Goal: Check status: Check status

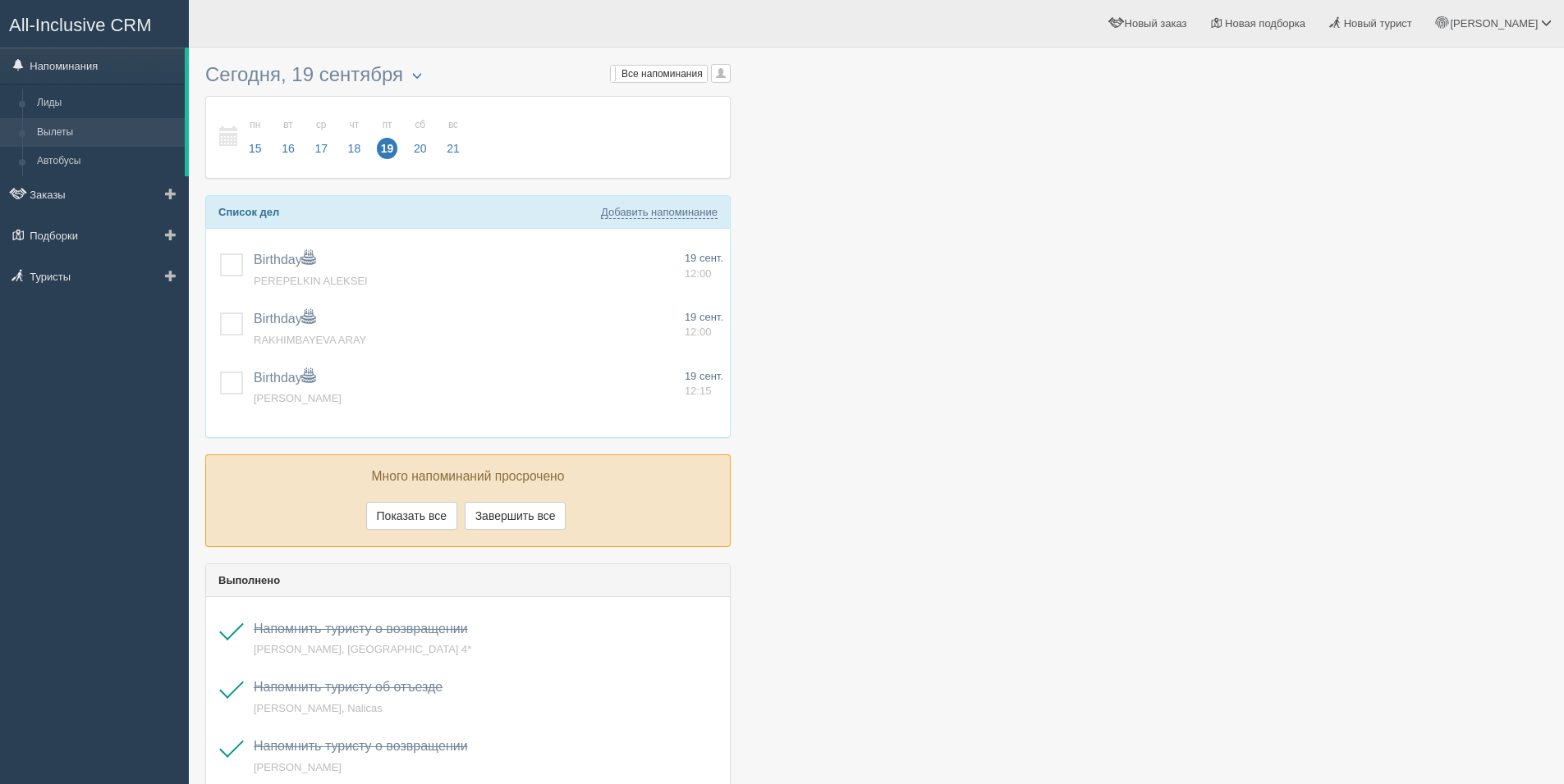
click at [76, 135] on link "Вылеты" at bounding box center [107, 132] width 155 height 30
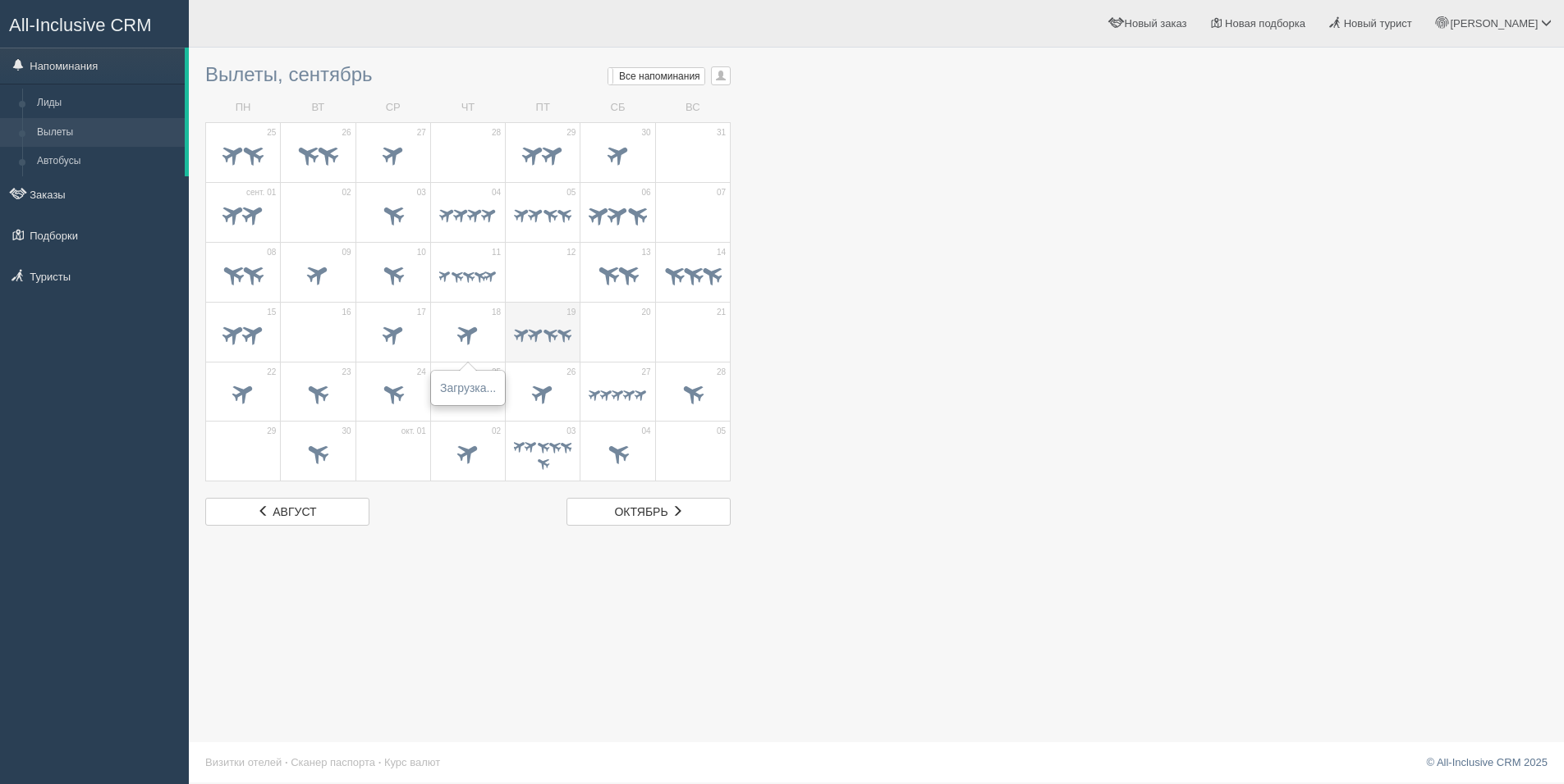
click at [567, 333] on span at bounding box center [563, 333] width 19 height 19
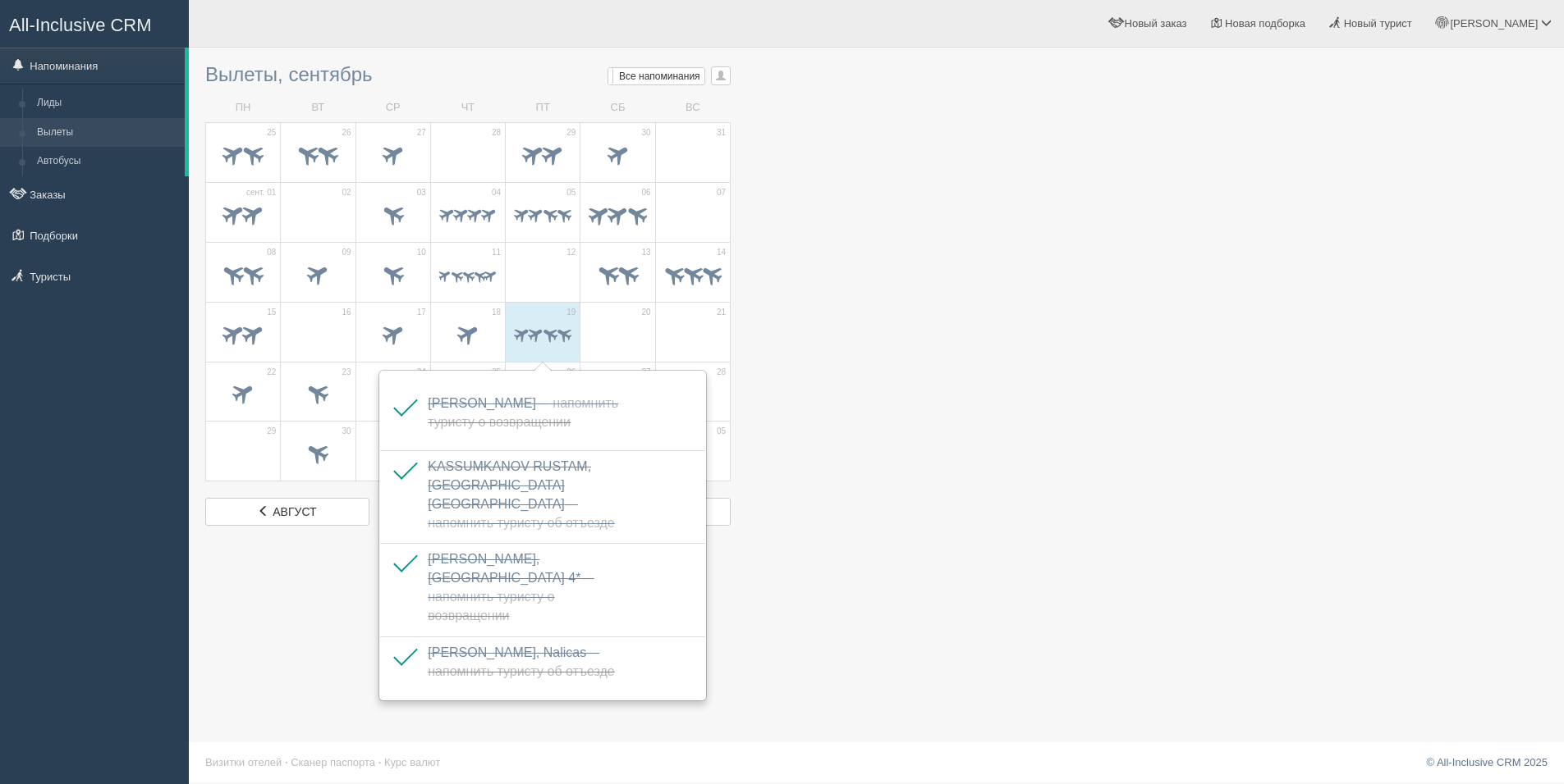
click at [982, 452] on div at bounding box center [876, 291] width 1342 height 470
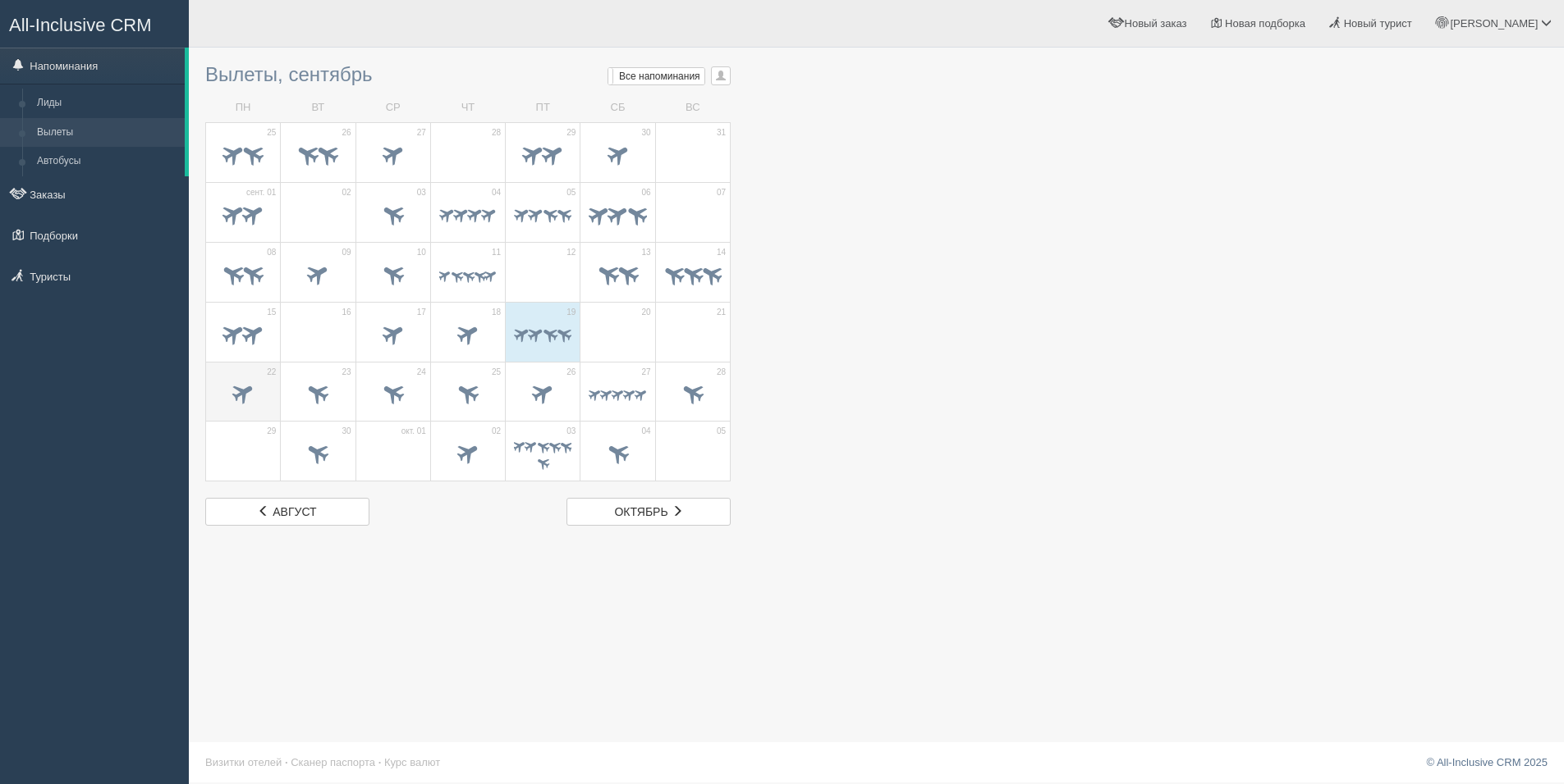
click at [243, 409] on span at bounding box center [243, 395] width 58 height 28
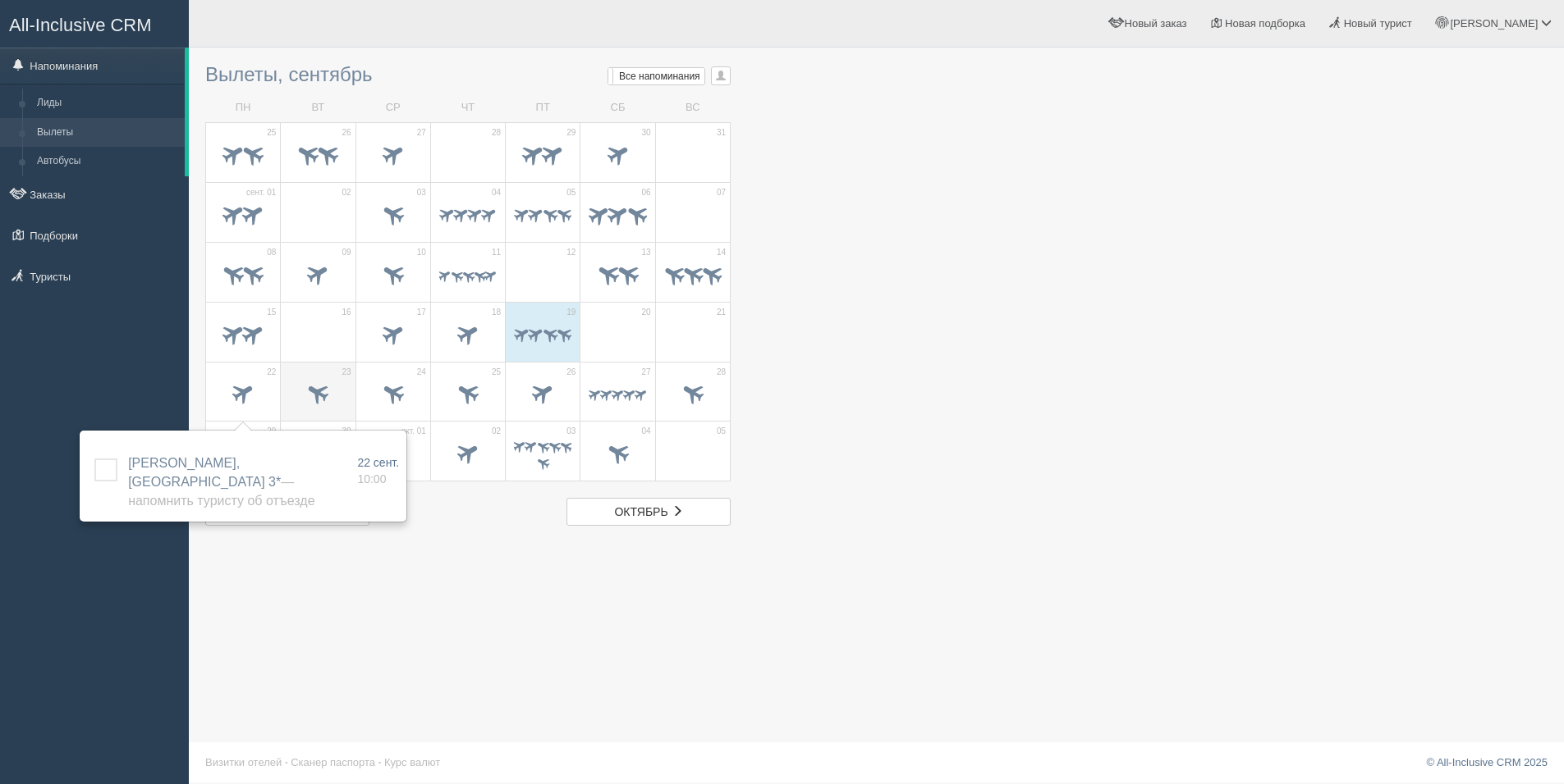
click at [306, 408] on span at bounding box center [317, 395] width 58 height 28
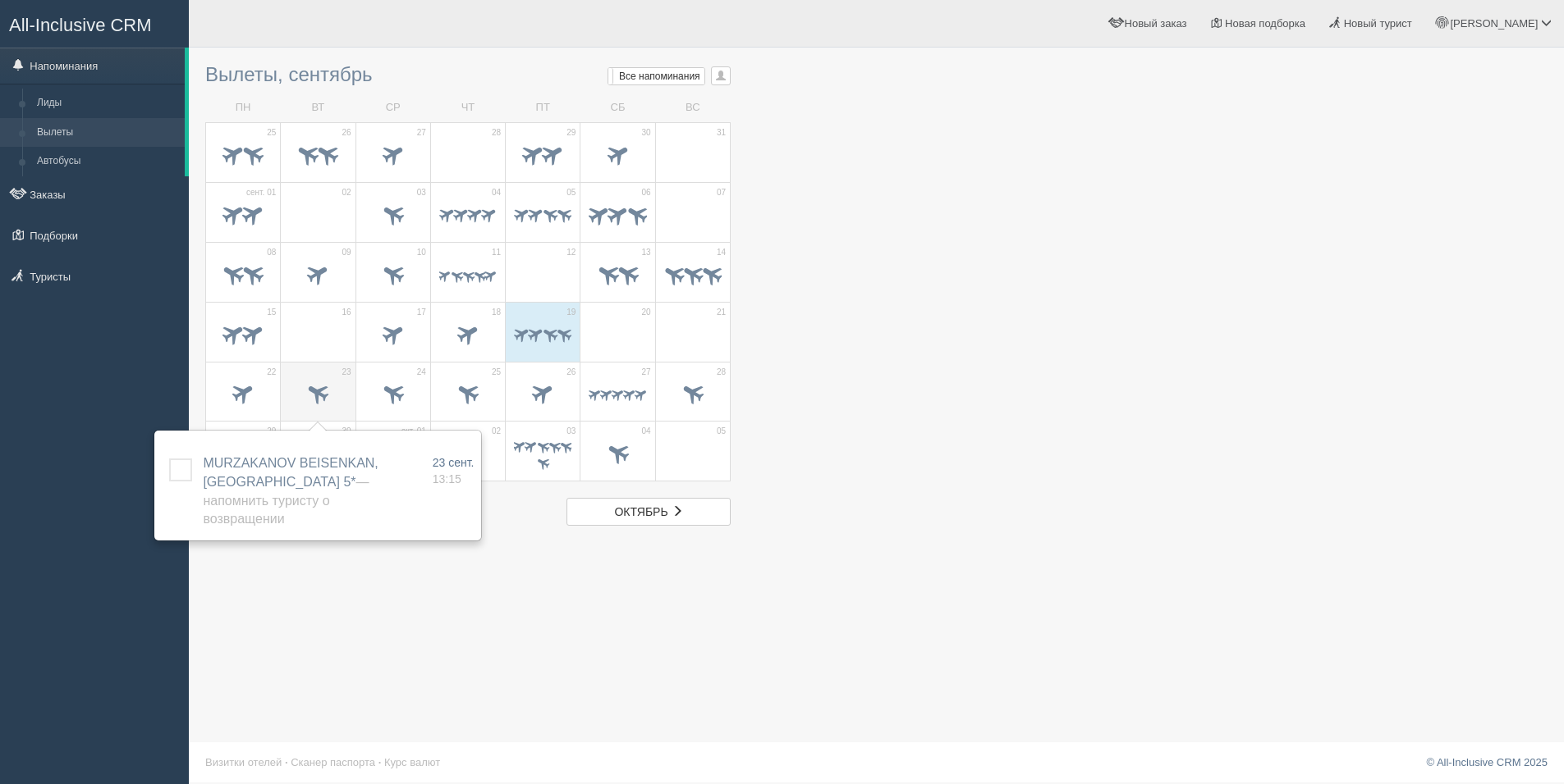
click at [341, 401] on span at bounding box center [317, 395] width 58 height 28
click at [412, 391] on span at bounding box center [393, 395] width 58 height 28
